Goal: Transaction & Acquisition: Purchase product/service

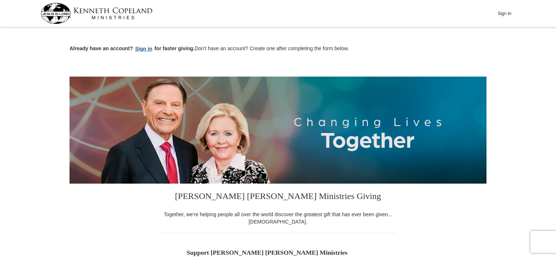
click at [142, 48] on button "Sign in" at bounding box center [144, 49] width 22 height 8
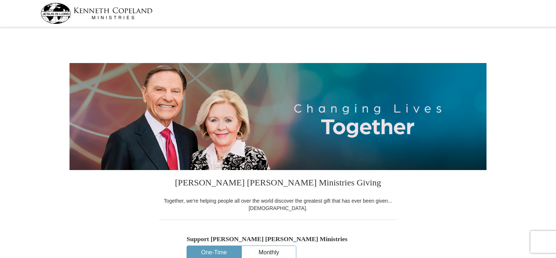
select select "NC"
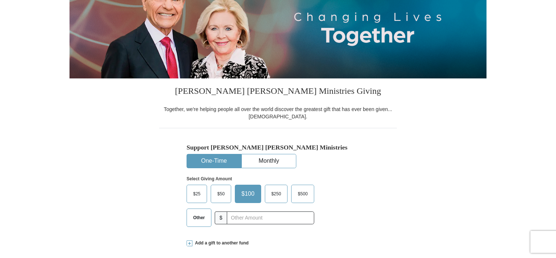
scroll to position [110, 0]
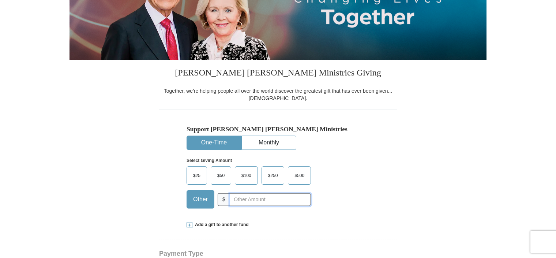
click at [239, 198] on input "text" at bounding box center [270, 199] width 81 height 13
type input "10.00"
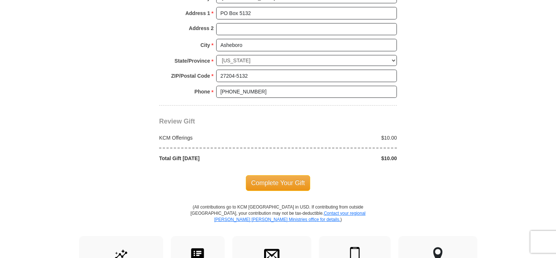
scroll to position [586, 0]
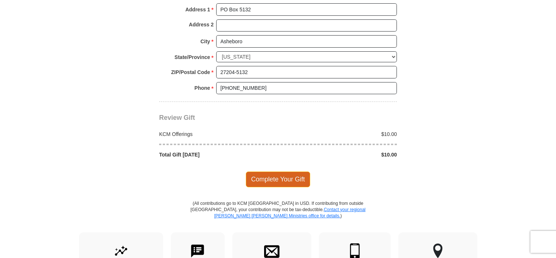
click at [258, 177] on span "Complete Your Gift" at bounding box center [278, 178] width 65 height 15
